Goal: Leave review/rating

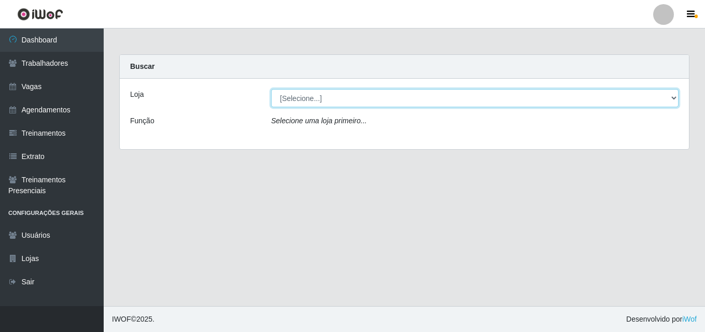
click at [307, 99] on select "[Selecione...] Chinatown Sushimi - [GEOGRAPHIC_DATA]" at bounding box center [474, 98] width 407 height 18
select select "357"
click at [271, 89] on select "[Selecione...] Chinatown Sushimi - [GEOGRAPHIC_DATA]" at bounding box center [474, 98] width 407 height 18
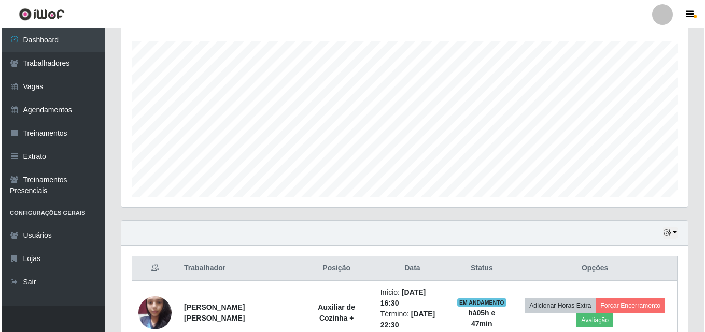
scroll to position [225, 0]
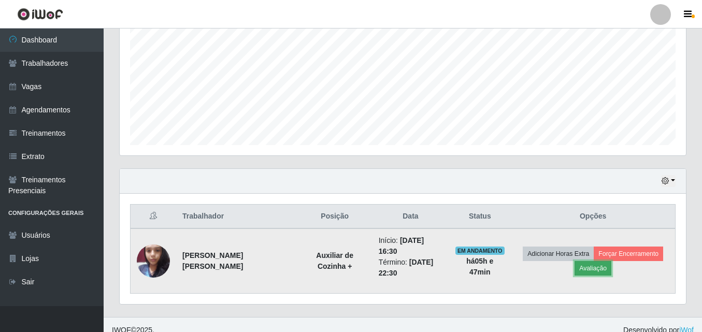
click at [591, 264] on button "Avaliação" at bounding box center [593, 268] width 37 height 15
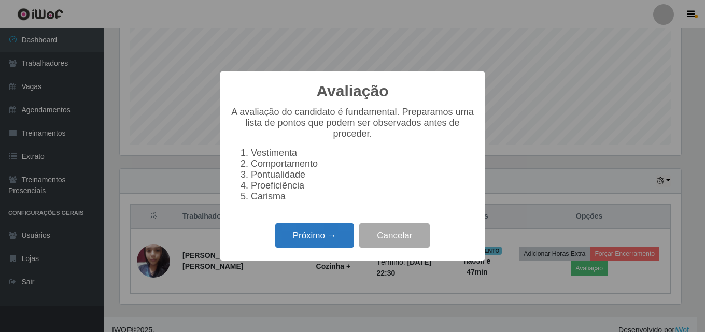
click at [296, 239] on button "Próximo →" at bounding box center [314, 235] width 79 height 24
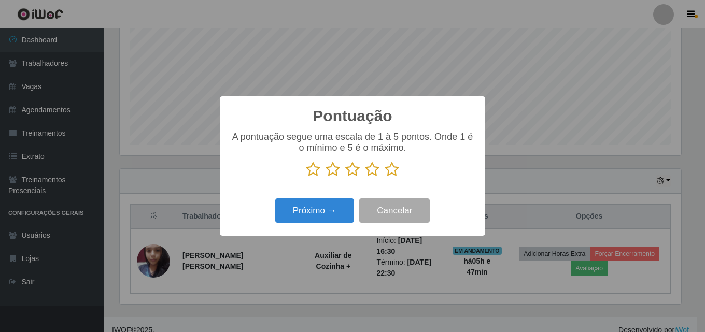
scroll to position [517979, 517633]
click at [387, 169] on icon at bounding box center [392, 170] width 15 height 16
click at [385, 177] on input "radio" at bounding box center [385, 177] width 0 height 0
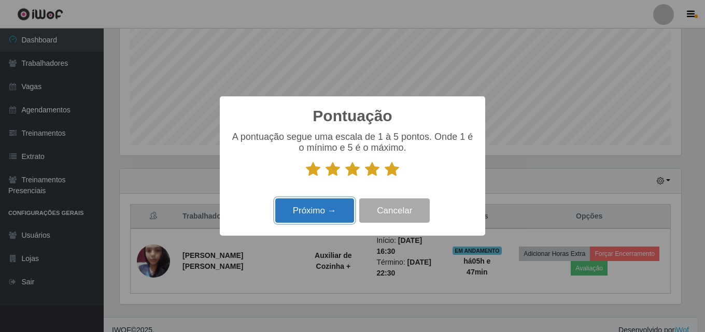
click at [306, 212] on button "Próximo →" at bounding box center [314, 210] width 79 height 24
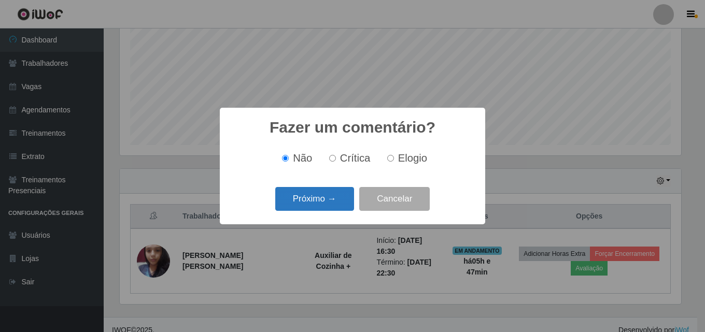
click at [326, 195] on button "Próximo →" at bounding box center [314, 199] width 79 height 24
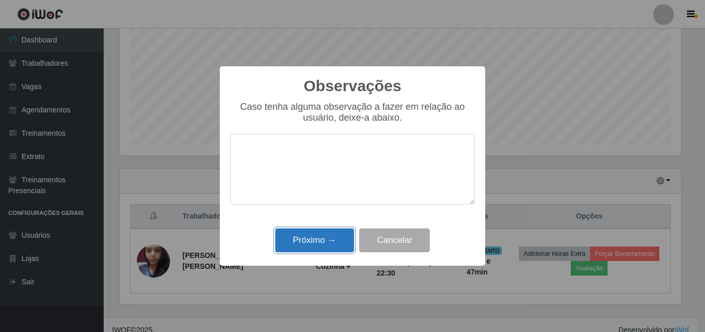
click at [321, 242] on button "Próximo →" at bounding box center [314, 241] width 79 height 24
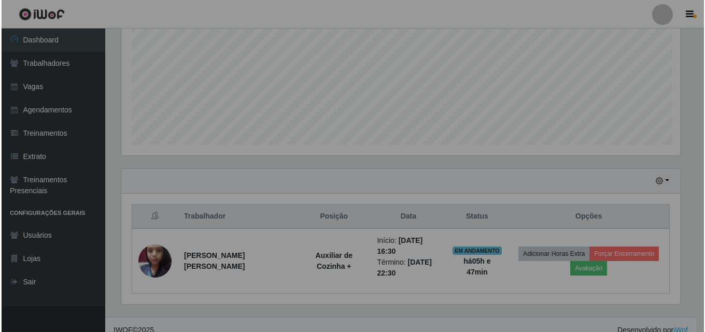
scroll to position [215, 566]
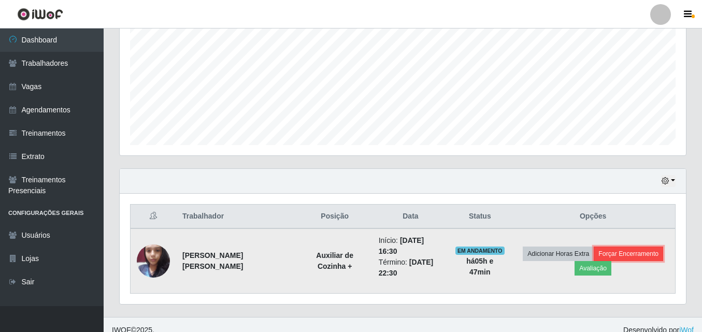
click at [629, 247] on button "Forçar Encerramento" at bounding box center [628, 254] width 69 height 15
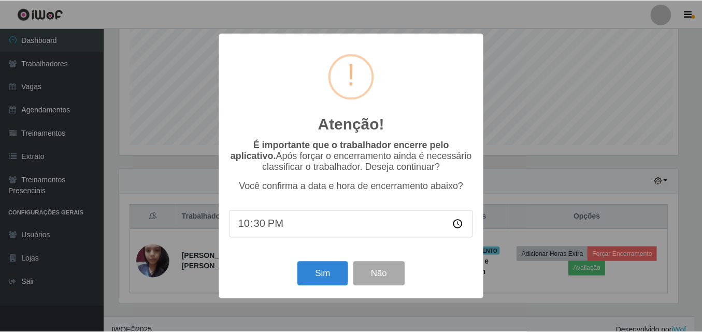
scroll to position [215, 561]
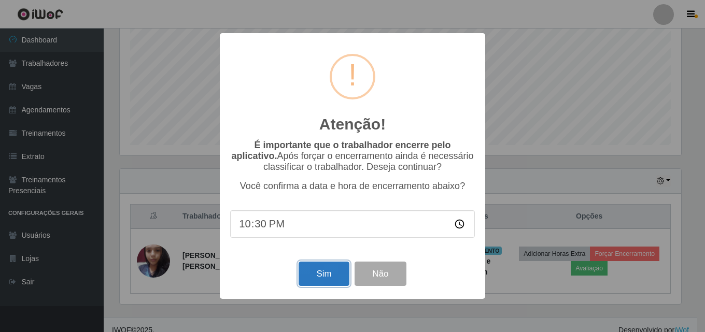
click at [322, 276] on button "Sim" at bounding box center [323, 274] width 50 height 24
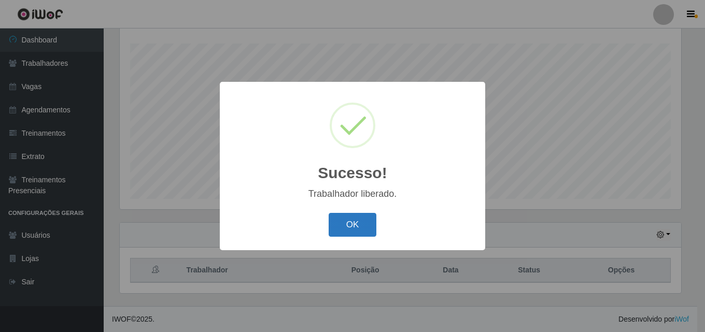
click at [339, 219] on button "OK" at bounding box center [353, 225] width 48 height 24
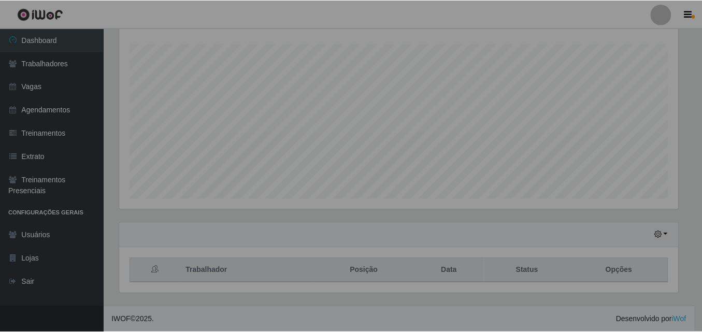
scroll to position [215, 566]
